Goal: Entertainment & Leisure: Browse casually

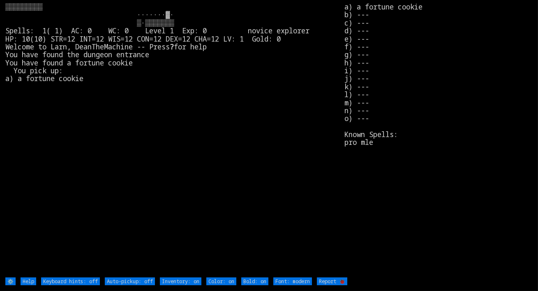
type off "Auto-pickup: on"
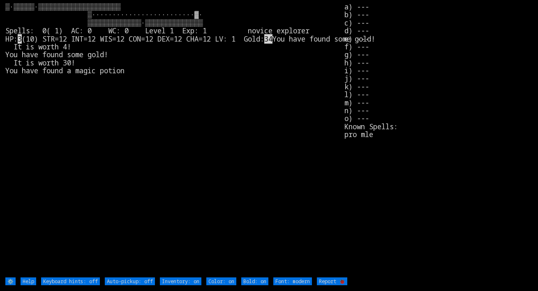
type off "Auto-pickup: on"
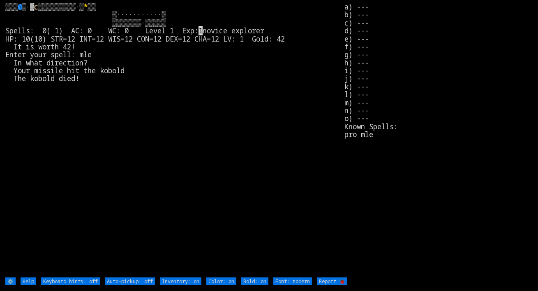
type off "Auto-pickup: on"
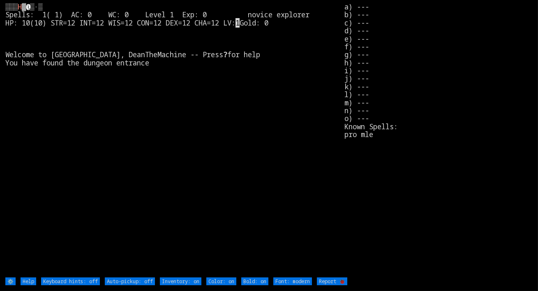
type off "Auto-pickup: on"
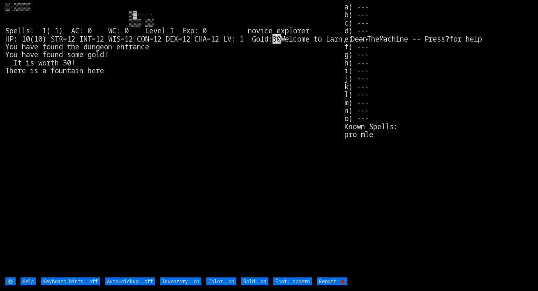
type off "Auto-pickup: on"
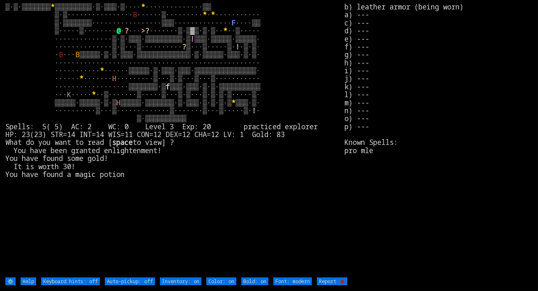
type off "Auto-pickup: on"
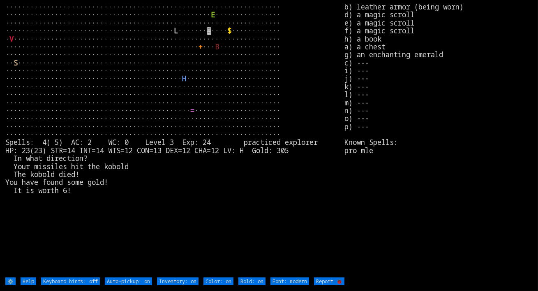
type off "Auto-pickup: off"
